Goal: Information Seeking & Learning: Learn about a topic

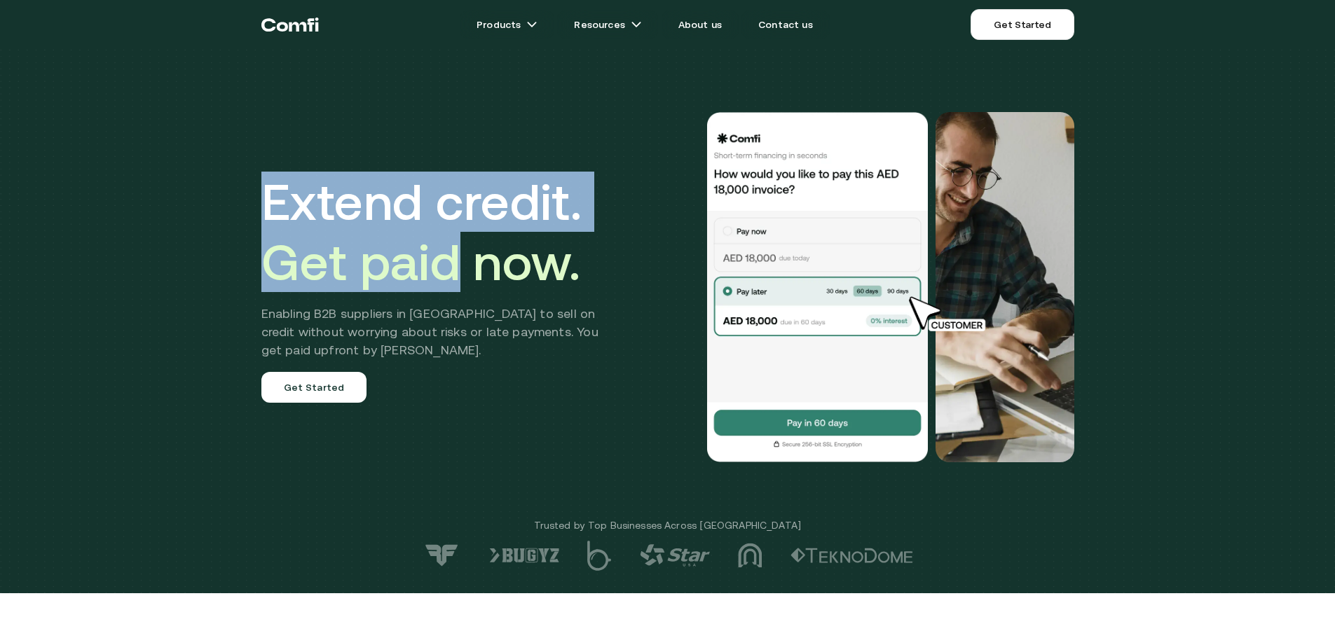
click at [437, 280] on h1 "Extend credit. Get paid now." at bounding box center [440, 232] width 358 height 120
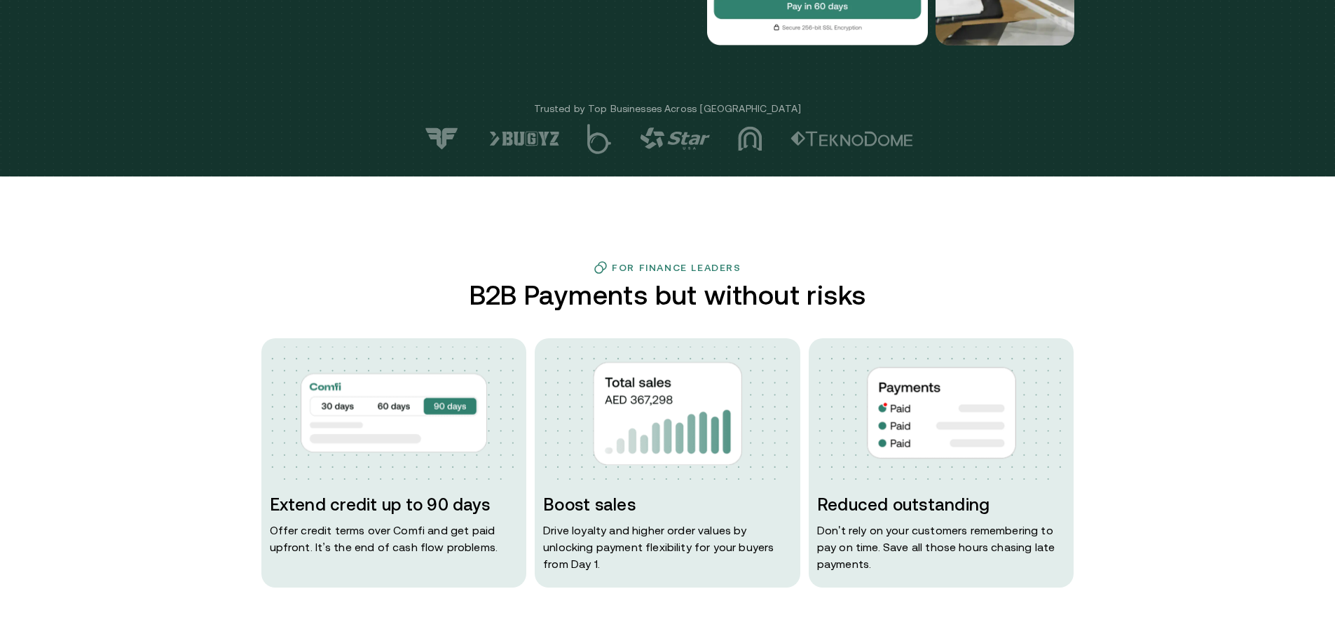
scroll to position [415, 0]
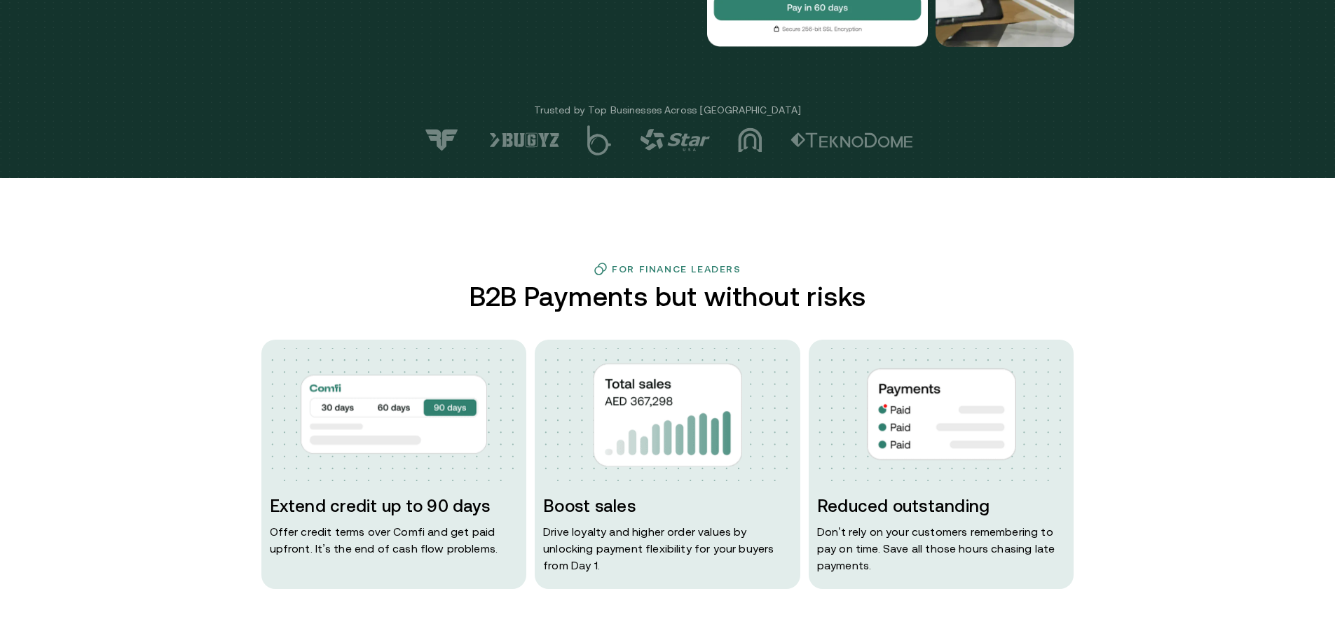
click at [675, 305] on h2 "B2B Payments but without risks" at bounding box center [667, 297] width 408 height 30
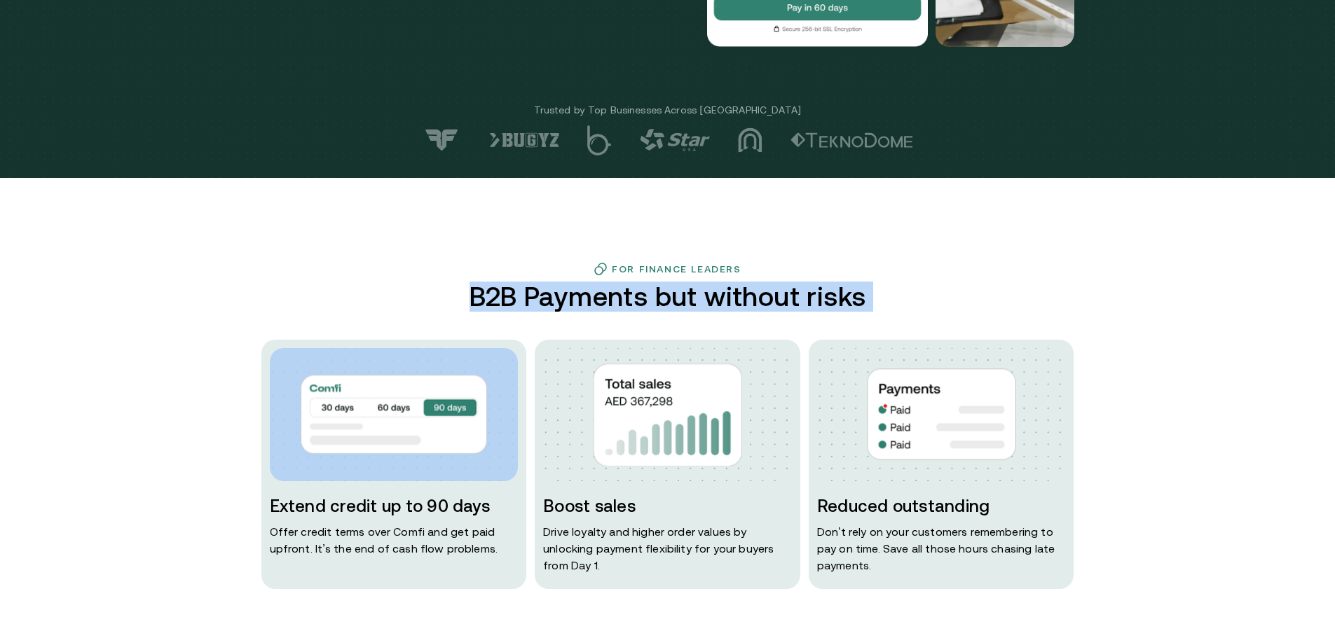
click at [675, 305] on h2 "B2B Payments but without risks" at bounding box center [667, 297] width 408 height 30
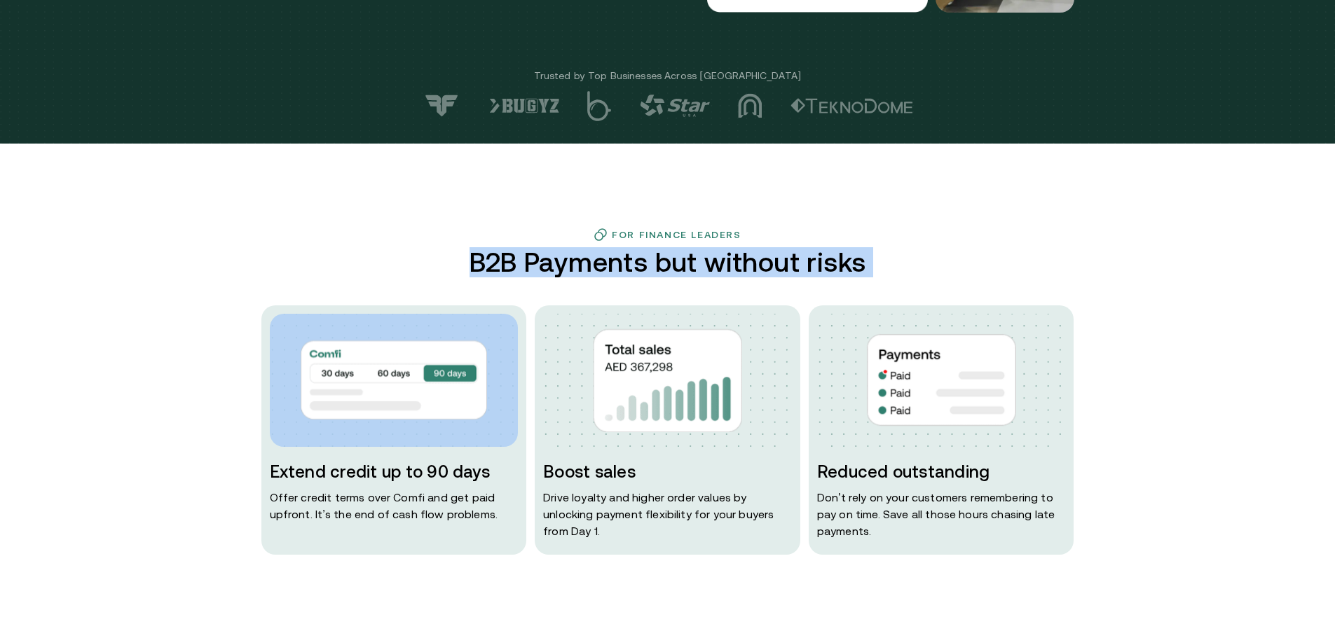
scroll to position [457, 0]
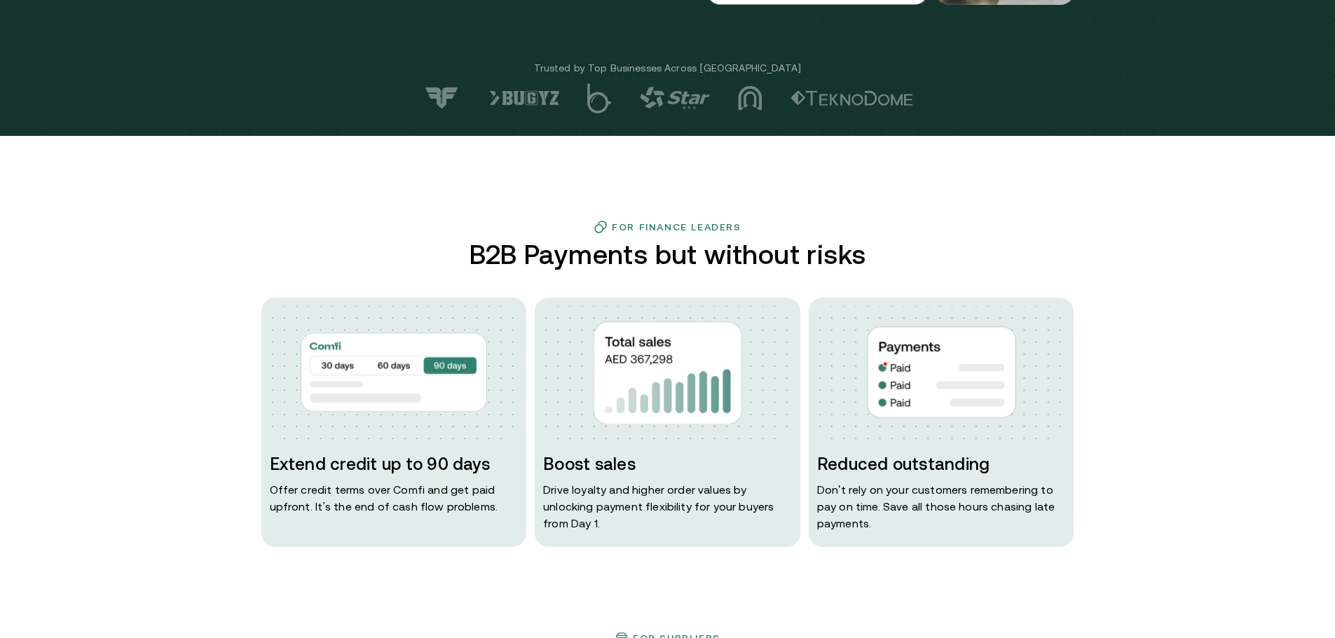
click at [667, 226] on h3 "For Finance Leaders" at bounding box center [676, 226] width 129 height 11
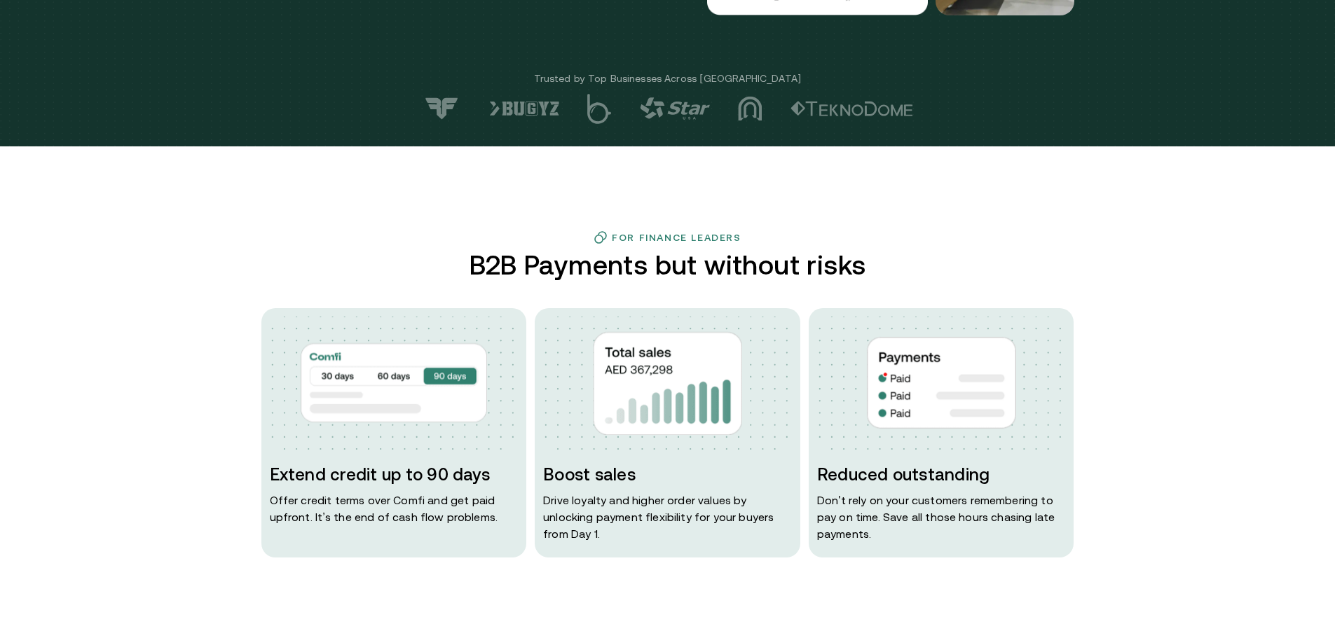
scroll to position [451, 0]
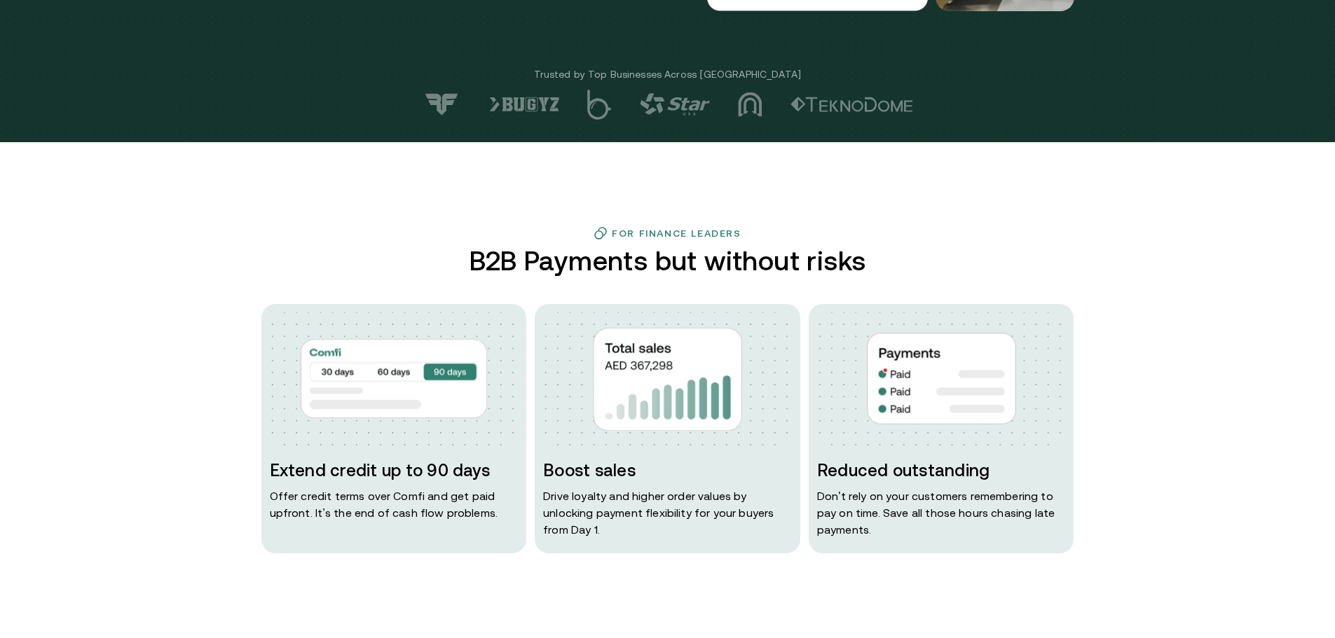
click at [472, 254] on h2 "B2B Payments but without risks" at bounding box center [667, 261] width 408 height 30
drag, startPoint x: 472, startPoint y: 254, endPoint x: 615, endPoint y: 262, distance: 143.1
click at [615, 262] on h2 "B2B Payments but without risks" at bounding box center [667, 261] width 408 height 30
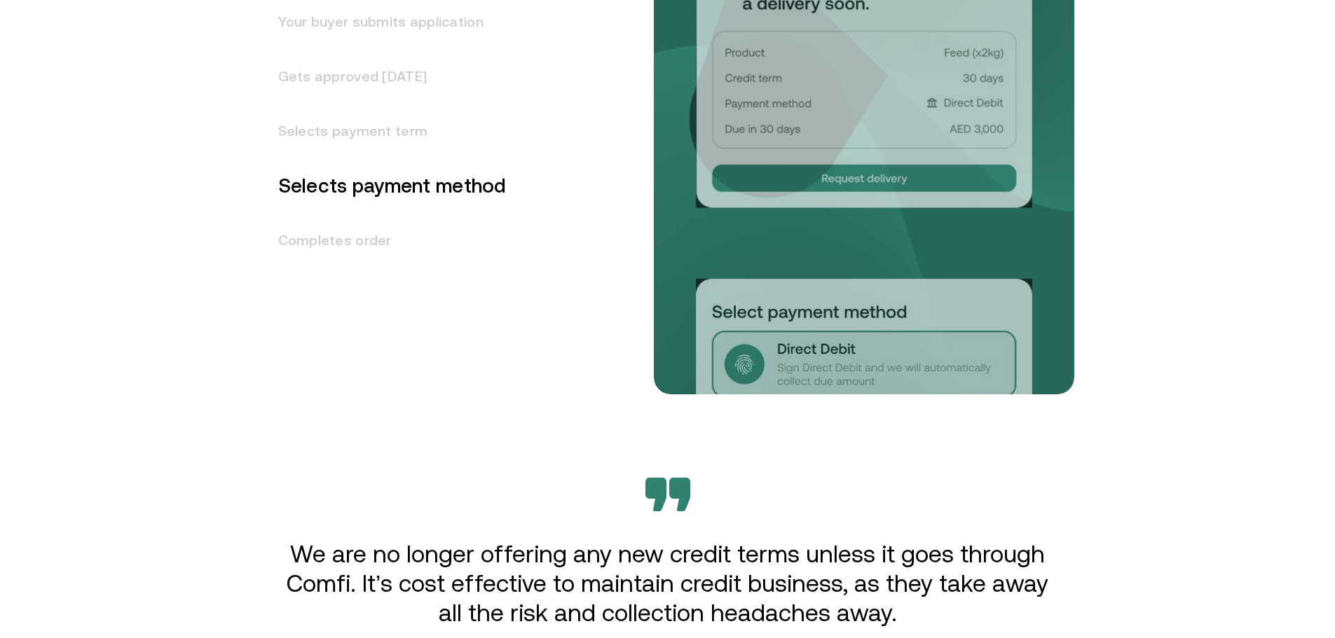
scroll to position [1772, 0]
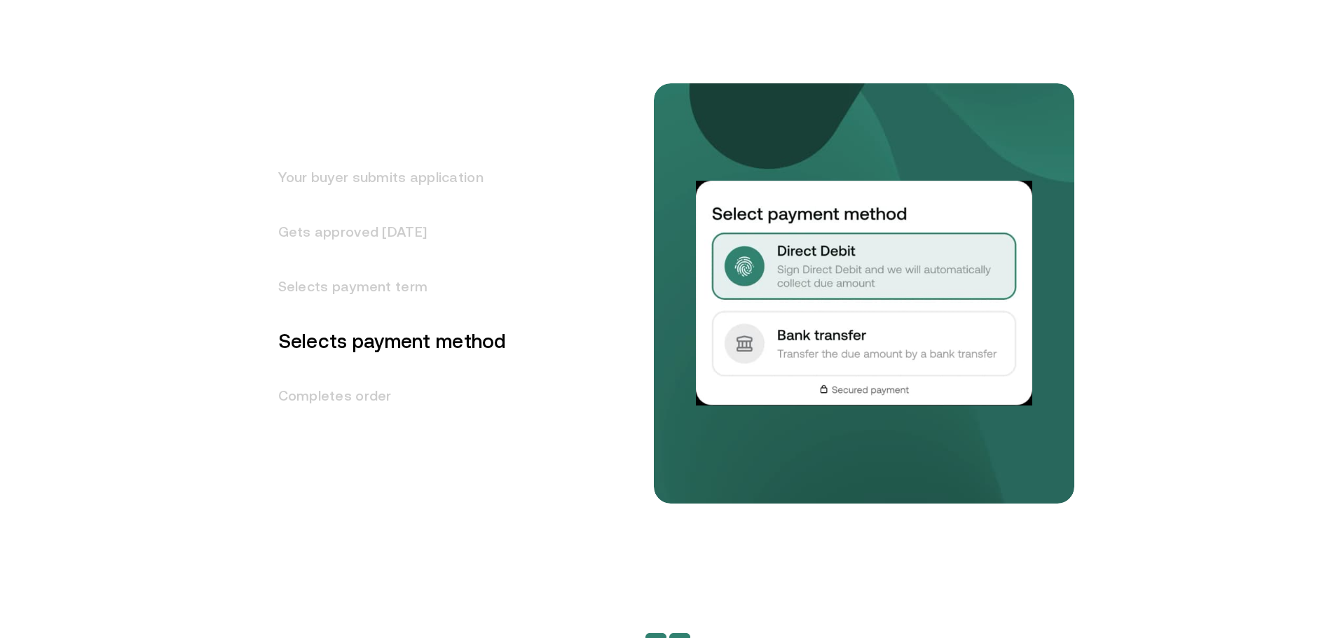
click at [386, 170] on h3 "Your buyer submits application" at bounding box center [383, 177] width 245 height 55
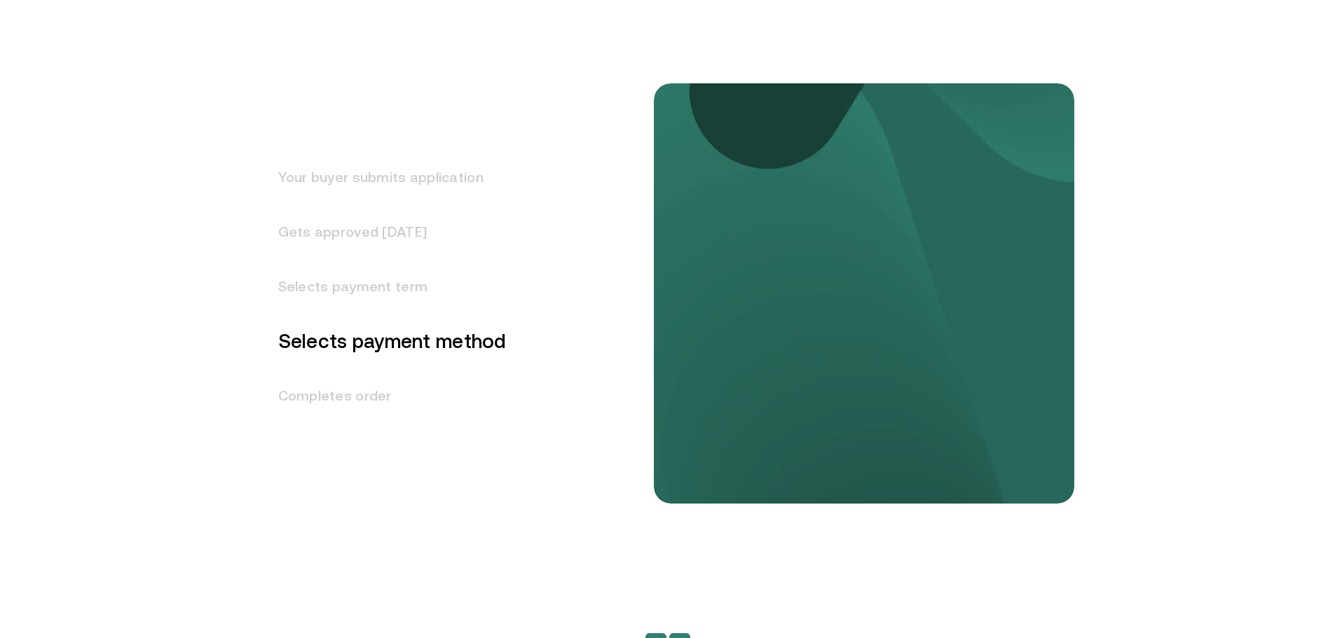
scroll to position [1630, 0]
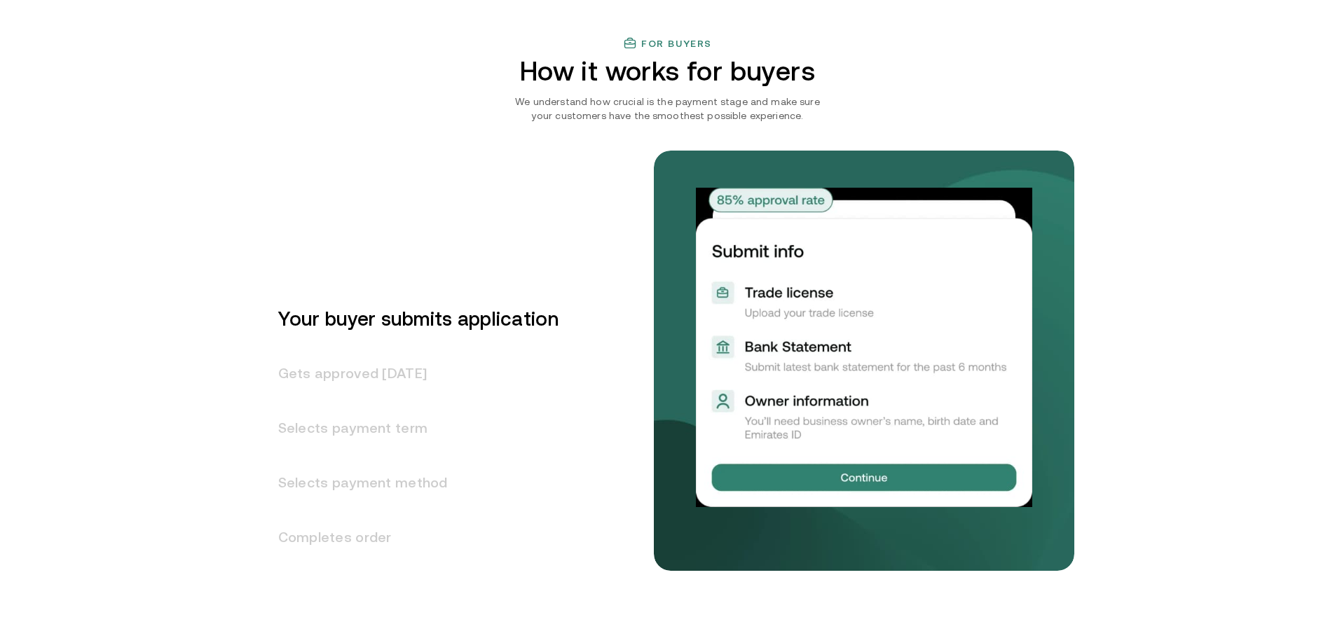
click at [358, 360] on h3 "Gets approved [DATE]" at bounding box center [409, 373] width 297 height 55
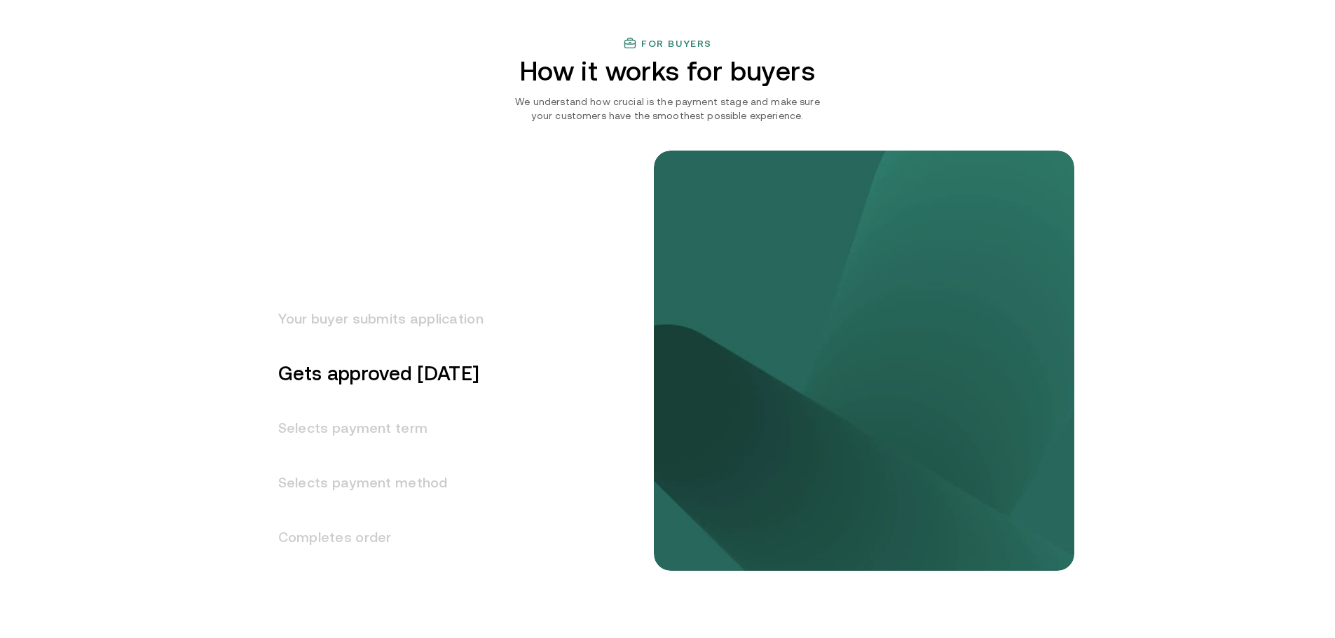
scroll to position [1685, 0]
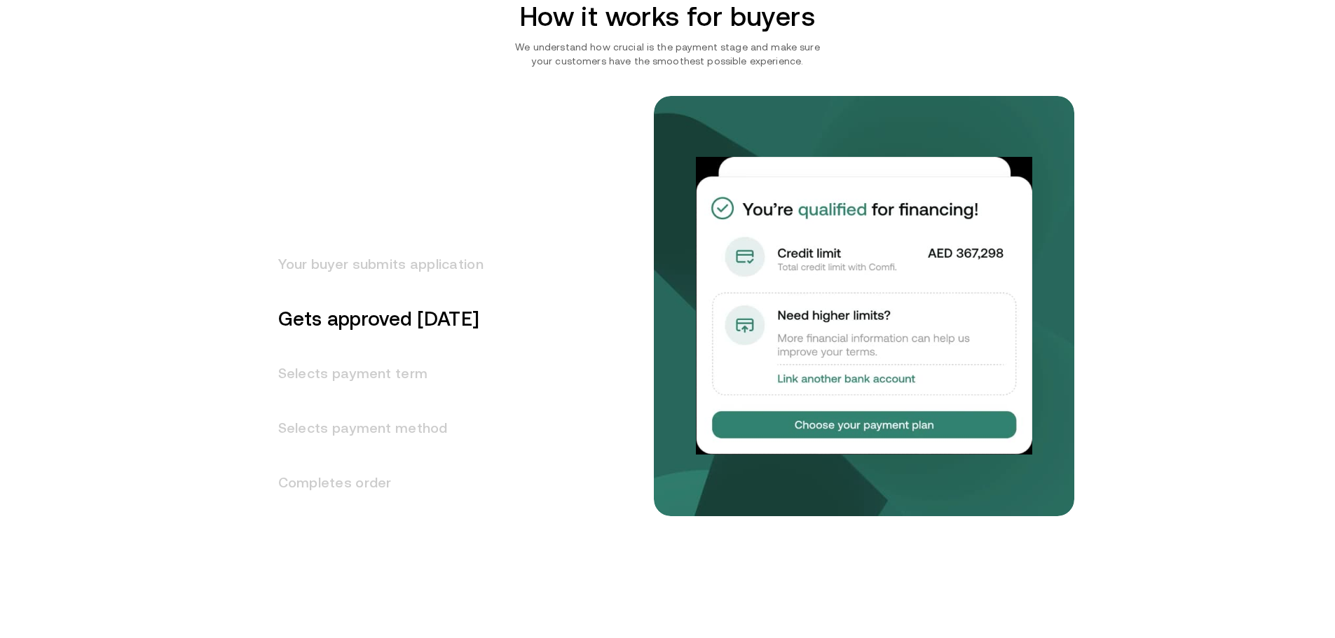
click at [392, 372] on h3 "Selects payment term" at bounding box center [372, 373] width 222 height 55
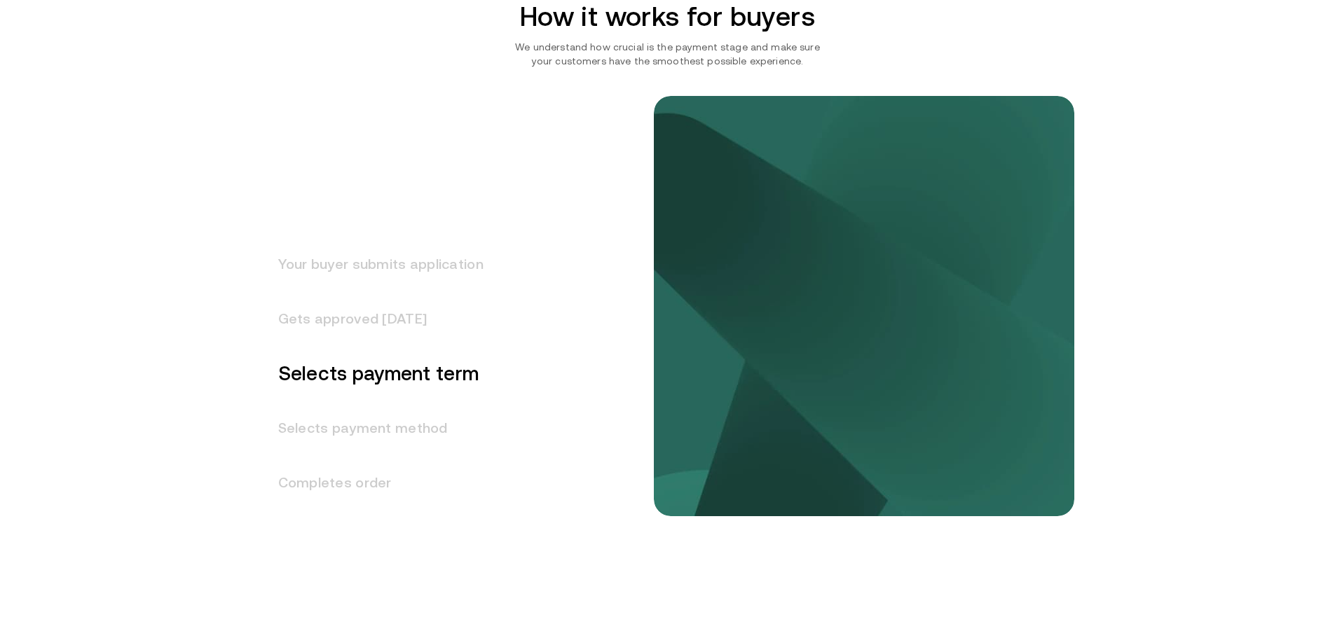
scroll to position [1739, 0]
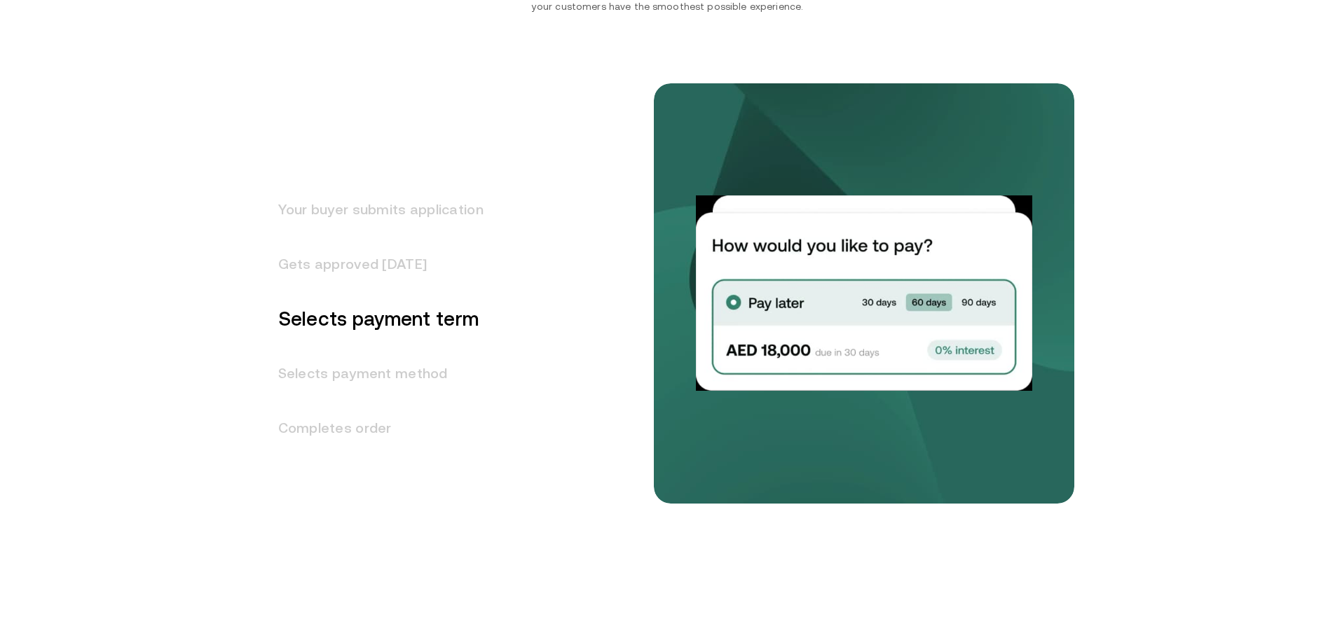
click at [361, 368] on h3 "Selects payment method" at bounding box center [372, 373] width 222 height 55
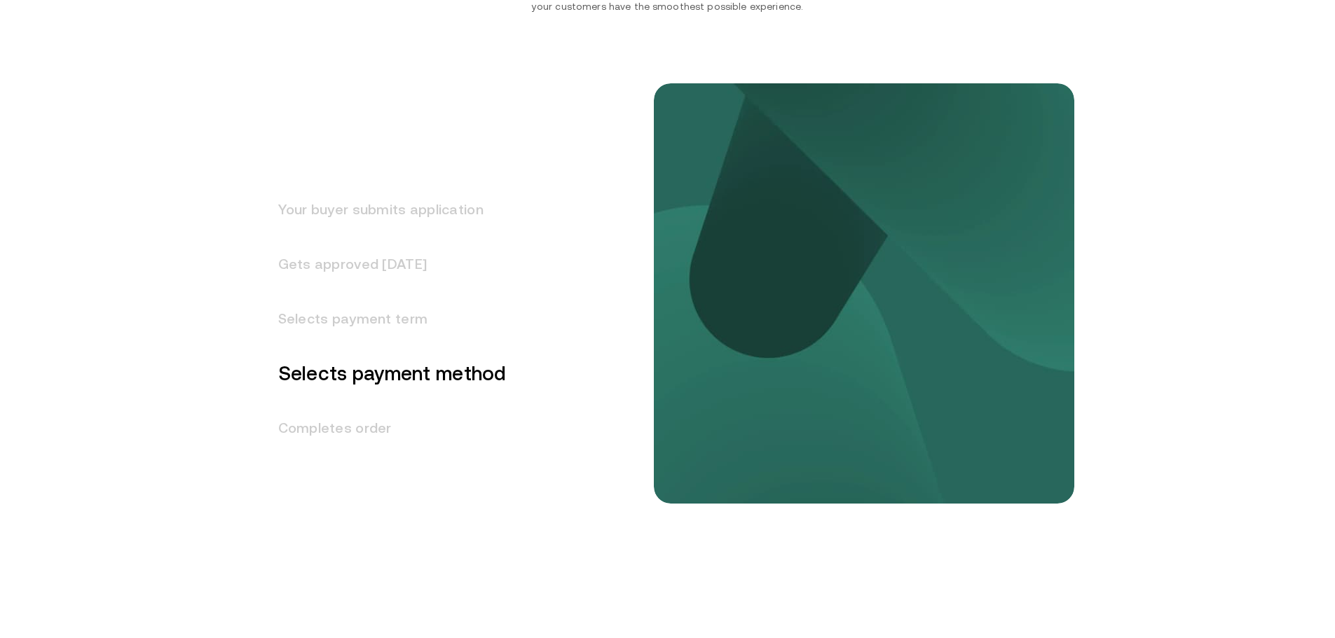
scroll to position [1794, 0]
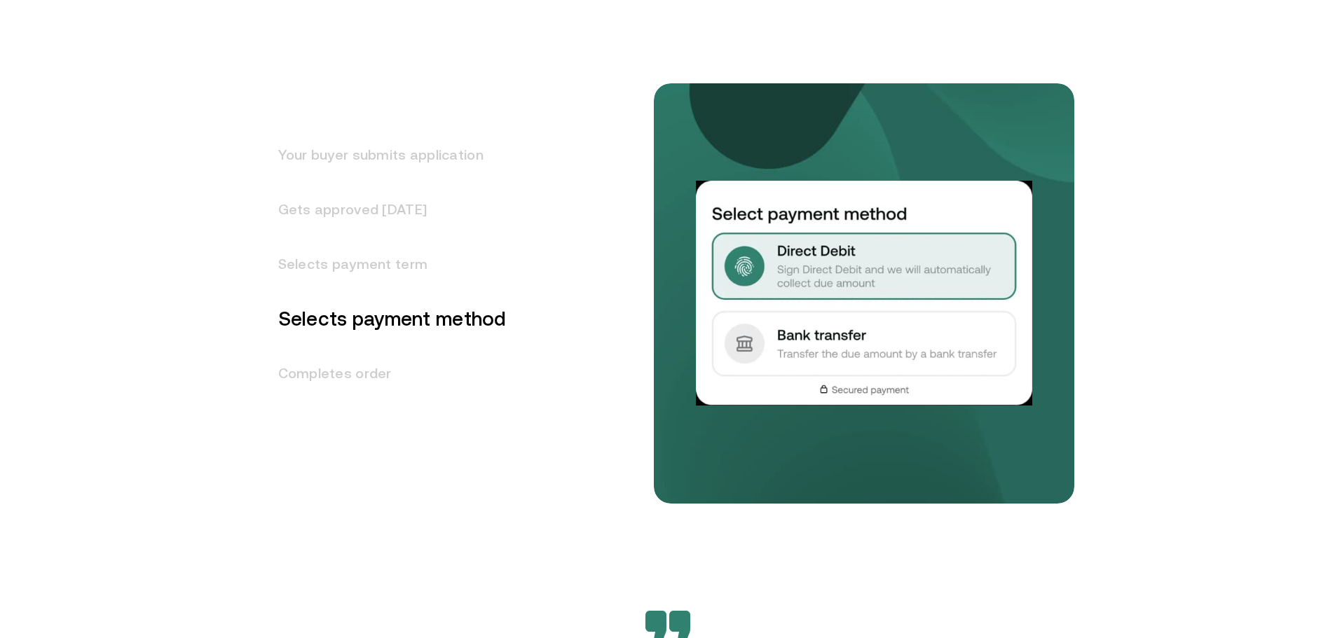
click at [338, 379] on h3 "Completes order" at bounding box center [383, 373] width 245 height 55
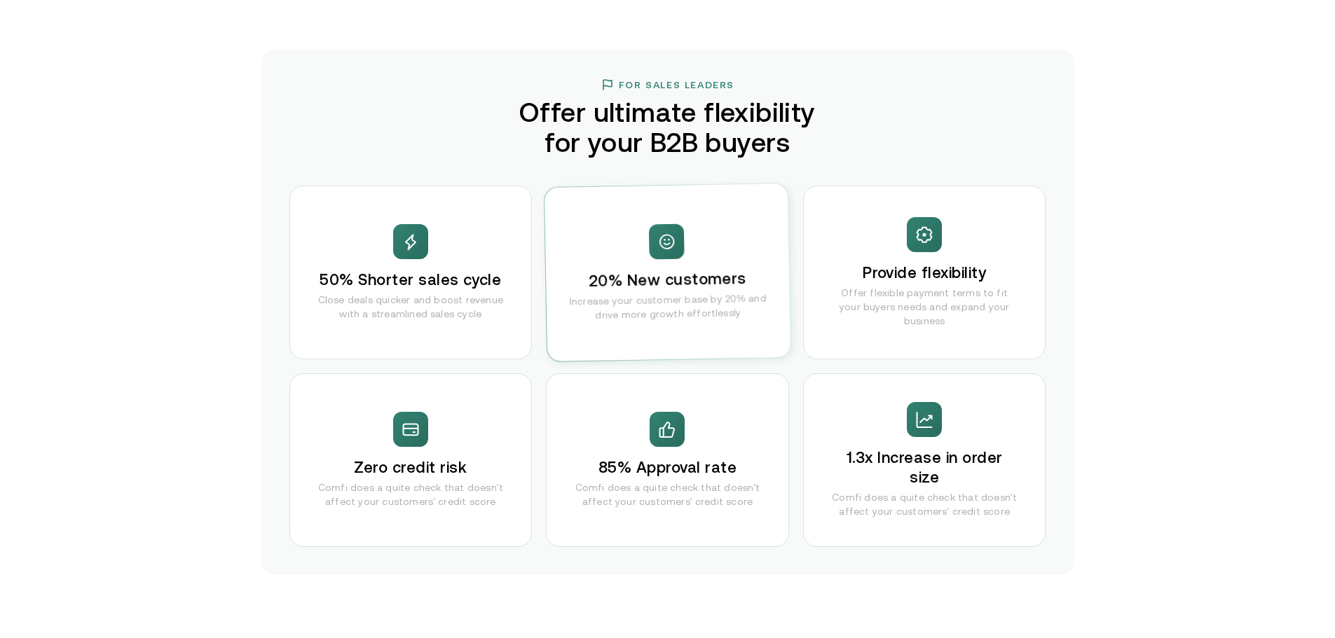
scroll to position [2663, 0]
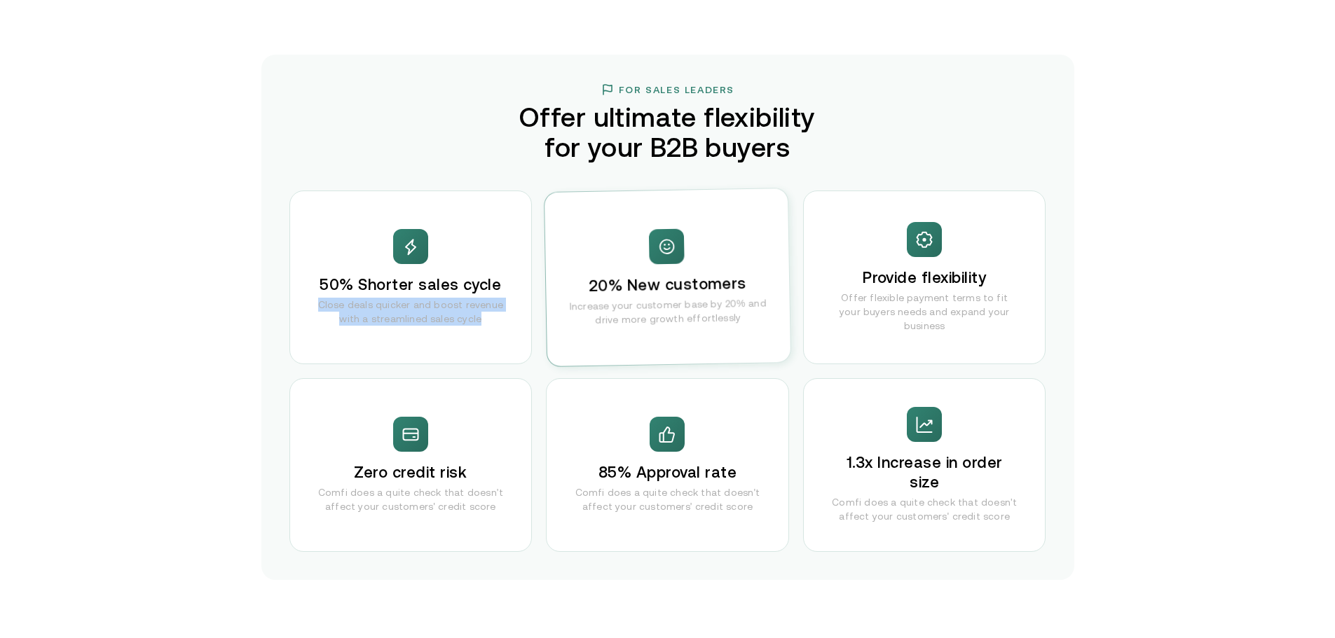
drag, startPoint x: 323, startPoint y: 301, endPoint x: 511, endPoint y: 317, distance: 188.4
click at [511, 317] on div "50% Shorter sales cycle Close deals quicker and boost revenue with a streamline…" at bounding box center [410, 278] width 243 height 174
